Goal: Communication & Community: Answer question/provide support

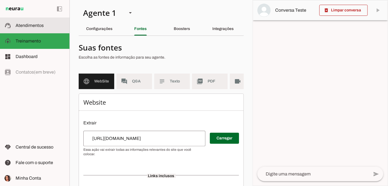
click at [29, 26] on span "Atendimentos" at bounding box center [30, 25] width 28 height 5
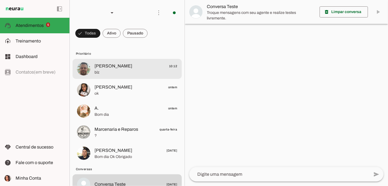
click at [148, 74] on span "blz" at bounding box center [135, 73] width 83 height 6
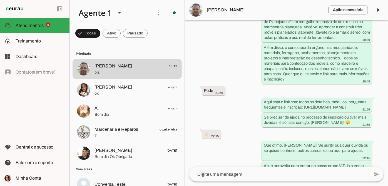
scroll to position [219, 0]
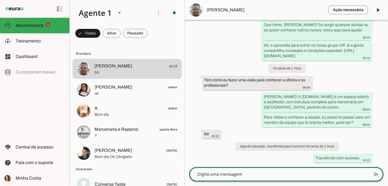
click at [219, 173] on textarea at bounding box center [279, 174] width 180 height 7
click at [215, 11] on span "[PERSON_NAME]" at bounding box center [265, 10] width 117 height 7
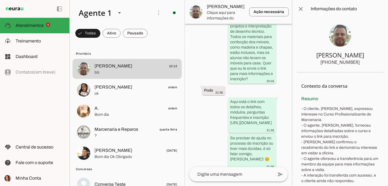
scroll to position [483, 0]
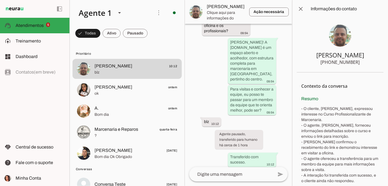
drag, startPoint x: 320, startPoint y: 61, endPoint x: 324, endPoint y: 61, distance: 3.9
click at [325, 61] on section "[PERSON_NAME] [PHONE_NUMBER]" at bounding box center [340, 45] width 87 height 55
click at [323, 61] on div "[PHONE_NUMBER]" at bounding box center [339, 62] width 39 height 7
drag, startPoint x: 321, startPoint y: 61, endPoint x: 356, endPoint y: 63, distance: 35.3
click at [356, 63] on section "[PERSON_NAME] [PHONE_NUMBER]" at bounding box center [340, 45] width 87 height 55
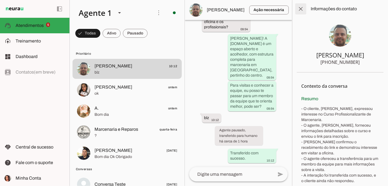
click at [300, 7] on span at bounding box center [300, 8] width 13 height 13
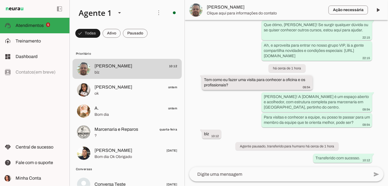
scroll to position [219, 0]
click at [380, 11] on span at bounding box center [377, 9] width 13 height 13
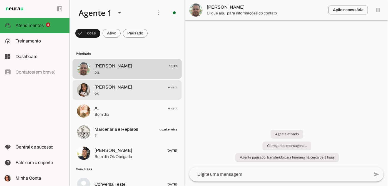
scroll to position [0, 0]
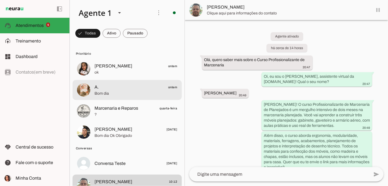
click at [133, 90] on span "A. ontem" at bounding box center [135, 87] width 83 height 7
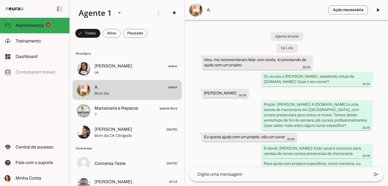
scroll to position [76, 0]
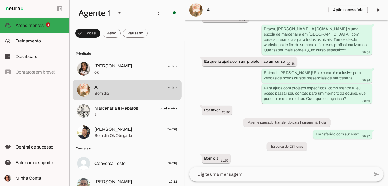
click at [222, 12] on span "A." at bounding box center [265, 10] width 117 height 7
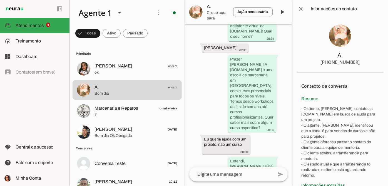
scroll to position [208, 0]
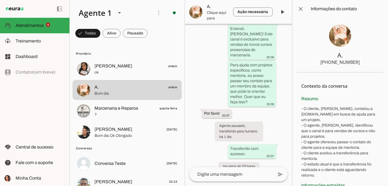
drag, startPoint x: 359, startPoint y: 62, endPoint x: 316, endPoint y: 61, distance: 43.1
click at [316, 61] on section "A. [PHONE_NUMBER]" at bounding box center [340, 45] width 87 height 55
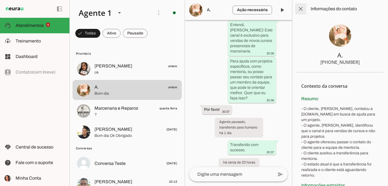
click at [298, 10] on span at bounding box center [300, 8] width 13 height 13
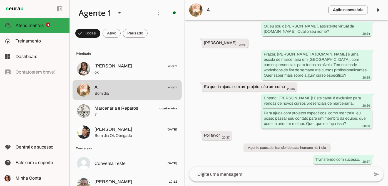
scroll to position [76, 0]
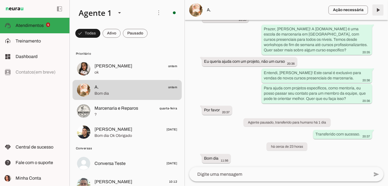
click at [377, 10] on span at bounding box center [377, 9] width 13 height 13
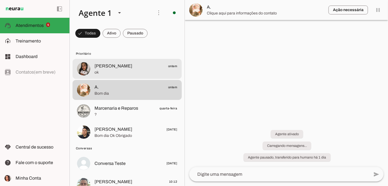
scroll to position [0, 0]
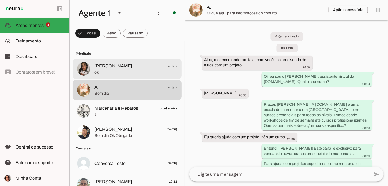
click at [124, 71] on span "ok" at bounding box center [135, 73] width 83 height 6
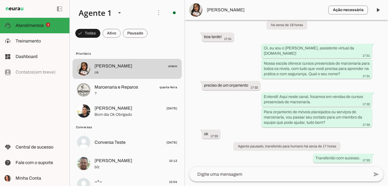
scroll to position [28, 0]
click at [227, 173] on textarea at bounding box center [279, 174] width 180 height 7
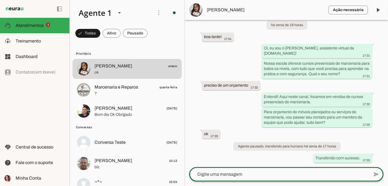
click at [227, 173] on textarea at bounding box center [279, 174] width 180 height 7
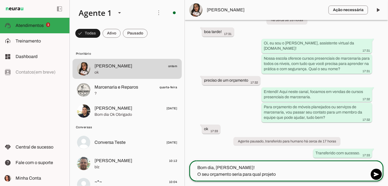
type textarea "Bom dia, [PERSON_NAME]! O seu orçamento seria para qual projeto ?"
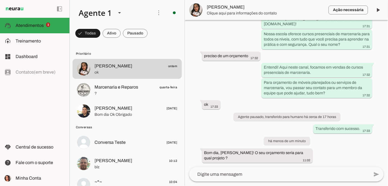
scroll to position [0, 0]
